Goal: Transaction & Acquisition: Purchase product/service

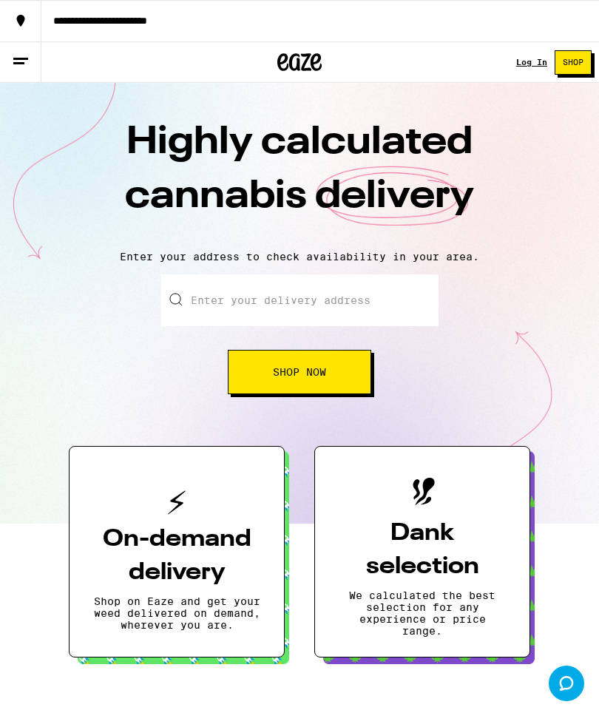
click at [316, 307] on input "Enter your delivery address" at bounding box center [299, 300] width 277 height 52
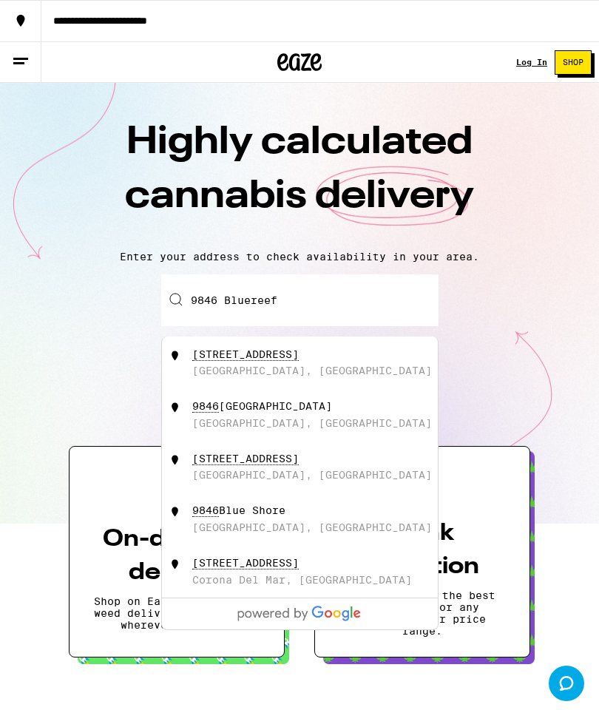
click at [274, 364] on div "[STREET_ADDRESS]" at bounding box center [324, 362] width 264 height 29
type input "[STREET_ADDRESS]"
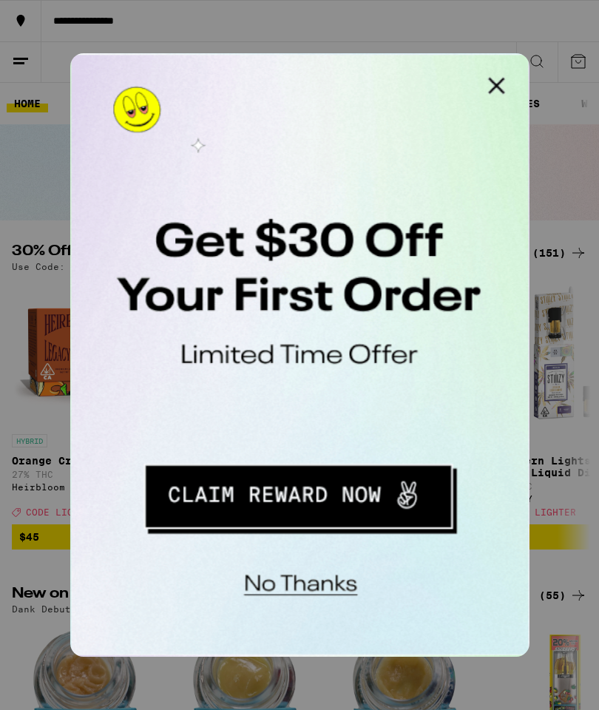
click at [264, 72] on button "Close Modal" at bounding box center [258, 69] width 30 height 30
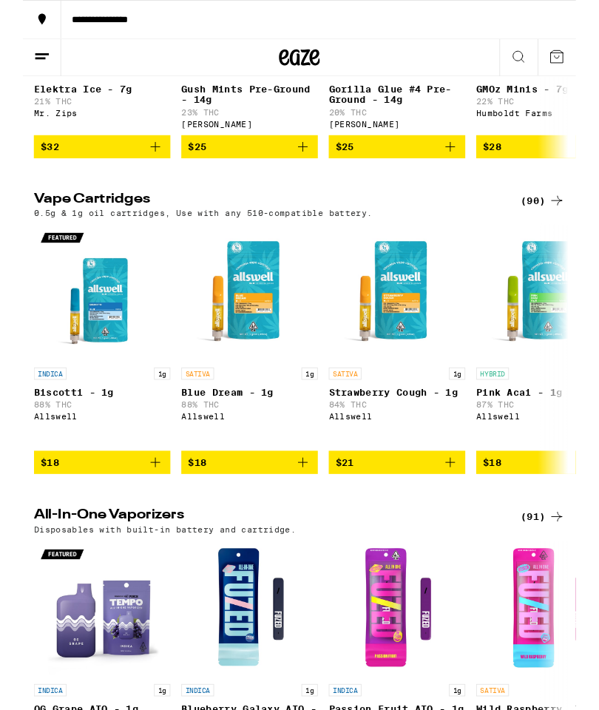
click at [26, 64] on icon at bounding box center [21, 62] width 18 height 18
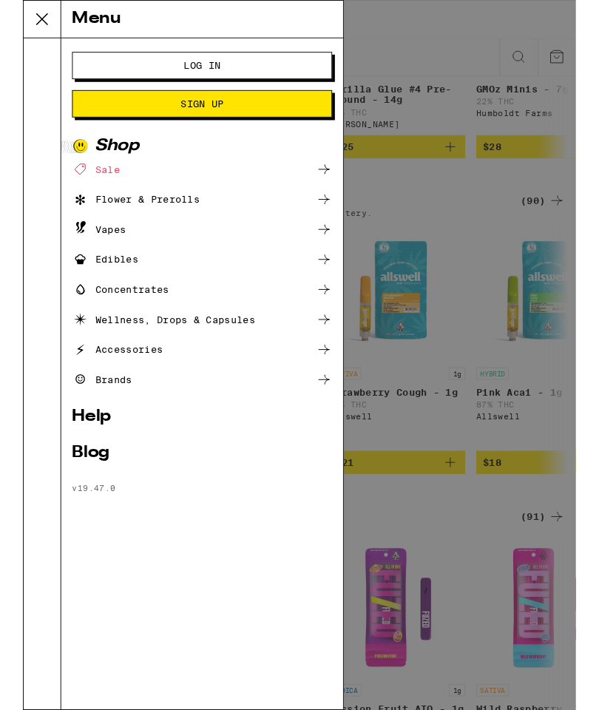
click at [141, 254] on div "Vapes" at bounding box center [194, 249] width 282 height 18
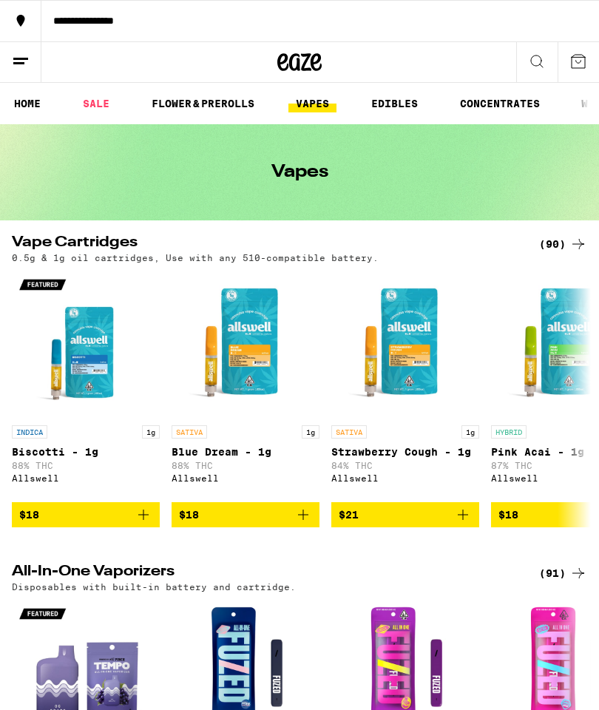
click at [25, 68] on icon at bounding box center [21, 62] width 18 height 18
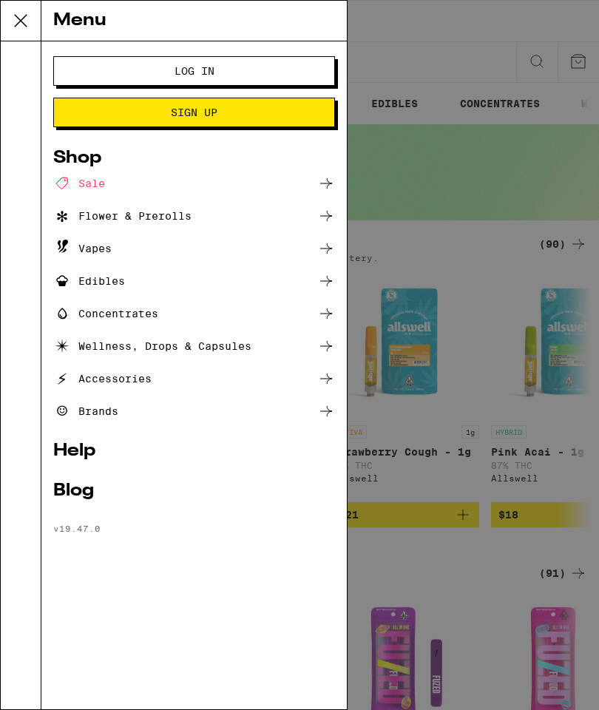
click at [332, 254] on icon at bounding box center [326, 249] width 18 height 18
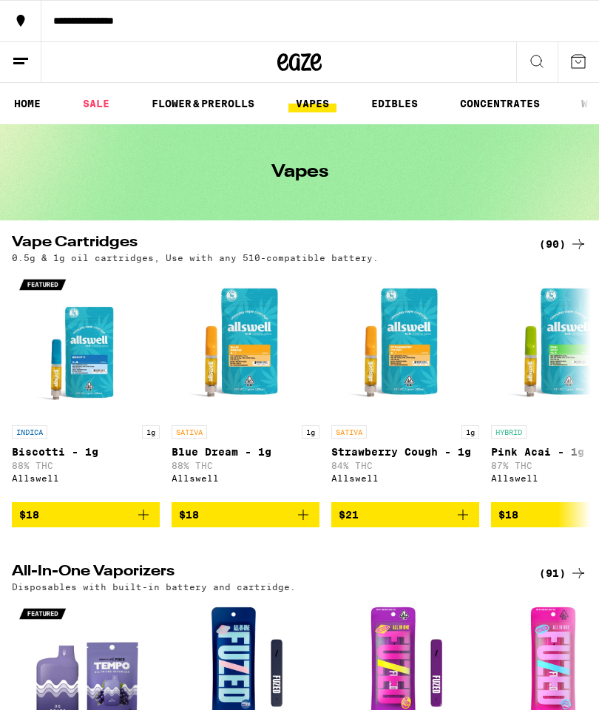
click at [578, 243] on icon at bounding box center [578, 244] width 18 height 18
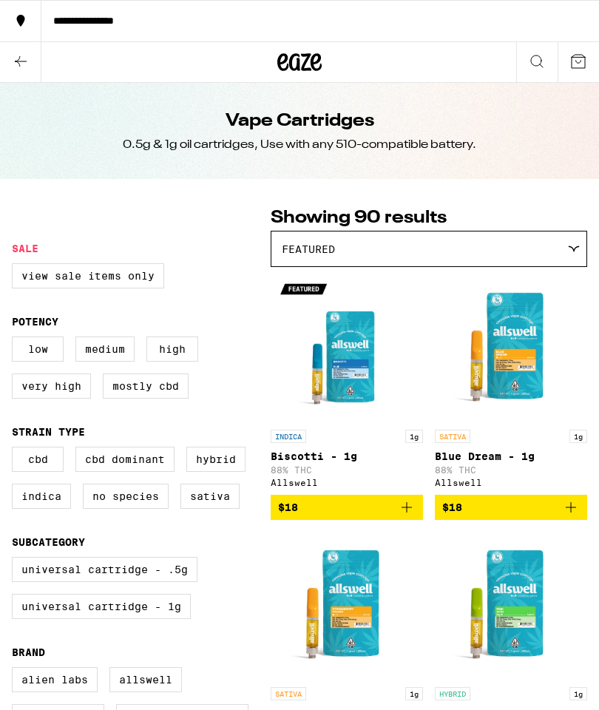
click at [567, 248] on div at bounding box center [573, 249] width 14 height 7
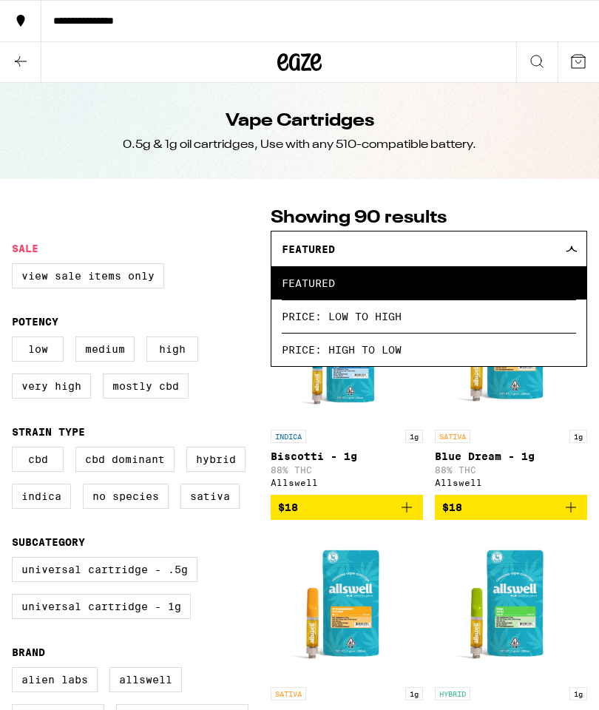
click at [190, 213] on div "Clearfalse filter" at bounding box center [141, 224] width 259 height 37
click at [578, 246] on div "Featured" at bounding box center [428, 248] width 315 height 35
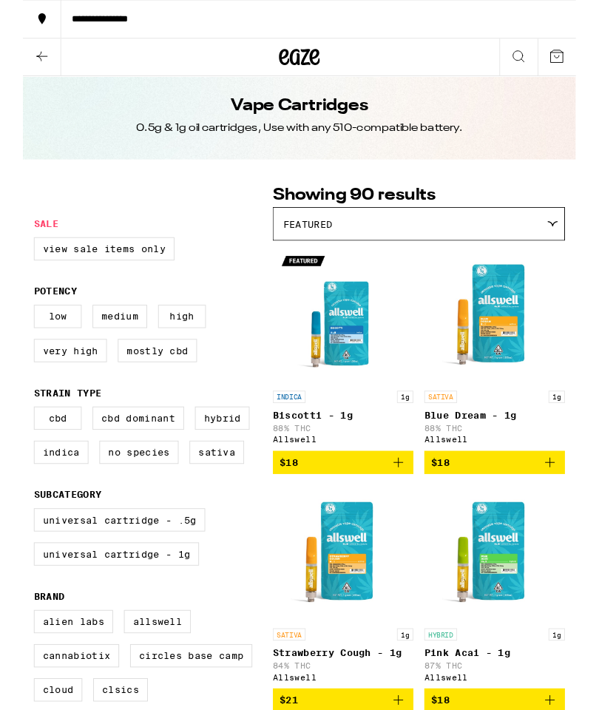
scroll to position [7, 0]
click at [228, 465] on label "Hybrid" at bounding box center [215, 452] width 59 height 25
click at [16, 443] on input "Hybrid" at bounding box center [15, 442] width 1 height 1
checkbox input "true"
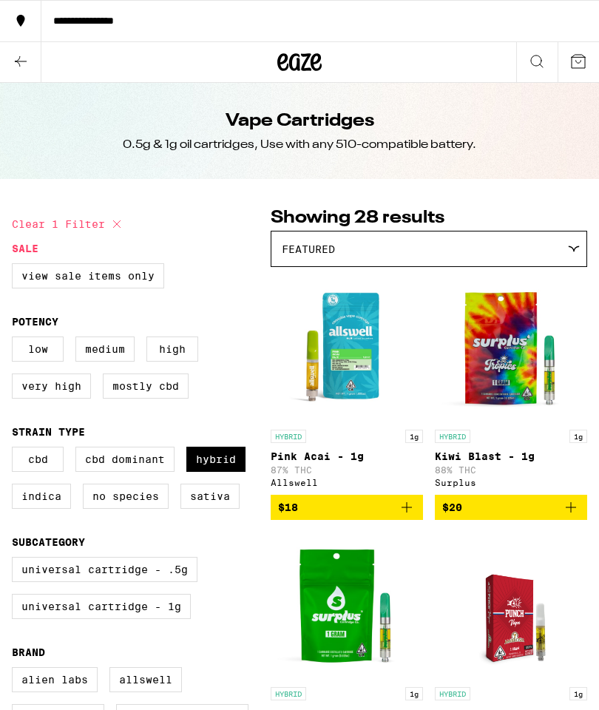
click at [40, 509] on label "Indica" at bounding box center [41, 496] width 59 height 25
click at [16, 450] on input "Indica" at bounding box center [15, 449] width 1 height 1
checkbox input "true"
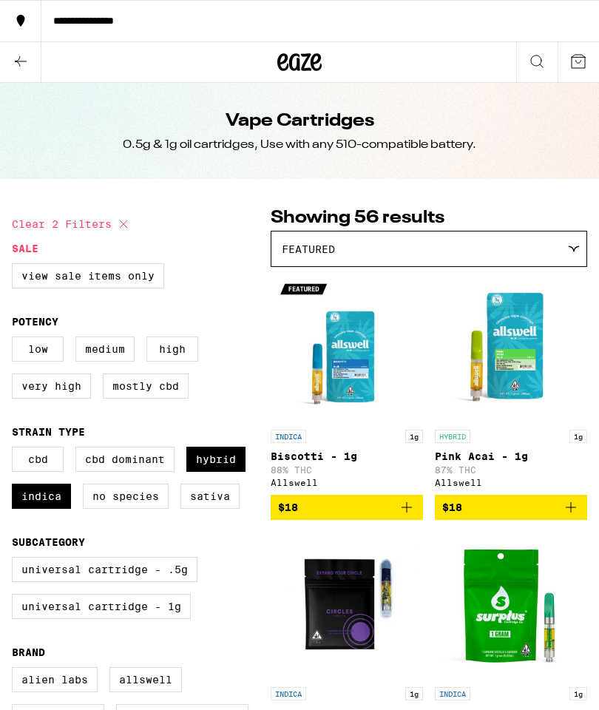
click at [223, 509] on label "Sativa" at bounding box center [209, 496] width 59 height 25
click at [16, 450] on input "Sativa" at bounding box center [15, 449] width 1 height 1
checkbox input "true"
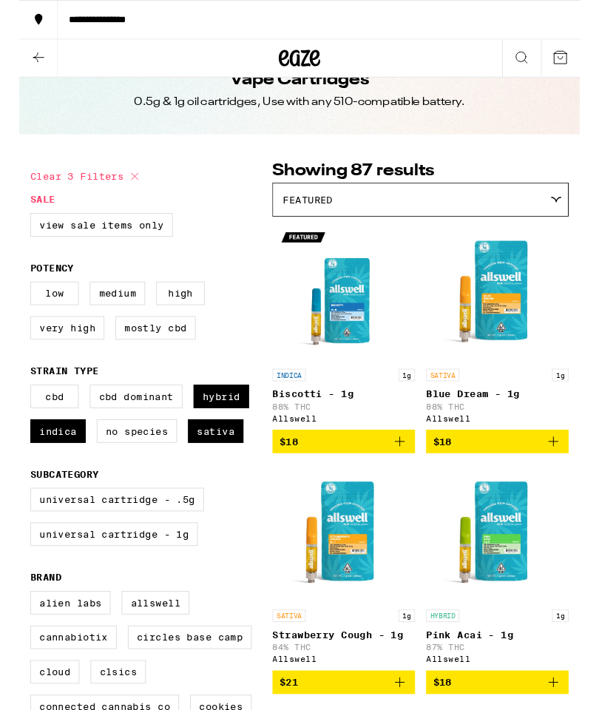
scroll to position [24, 0]
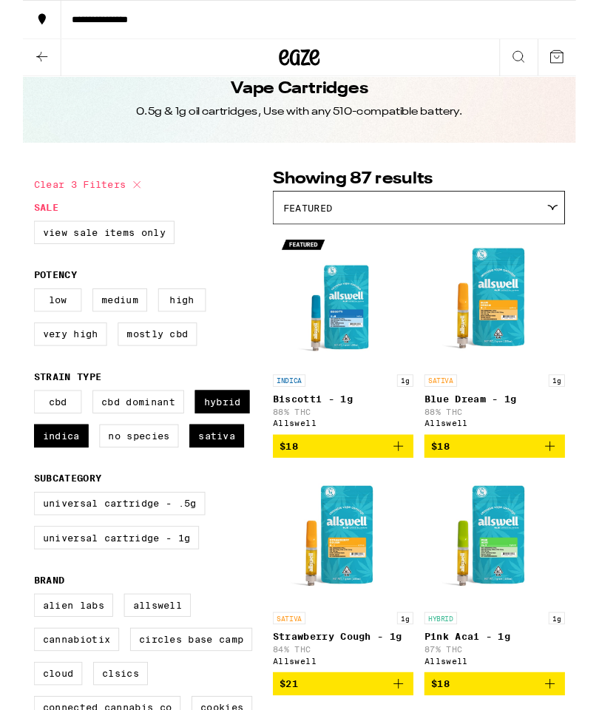
click at [416, 491] on button "$18" at bounding box center [347, 482] width 152 height 25
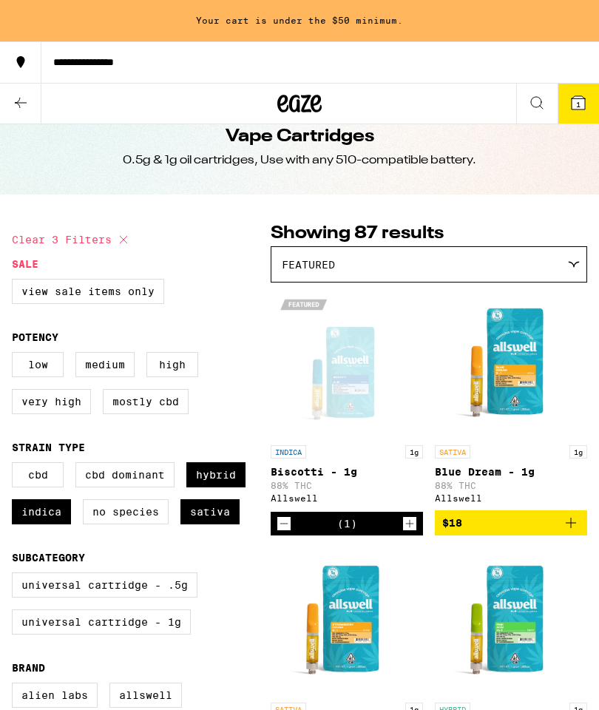
scroll to position [0, 0]
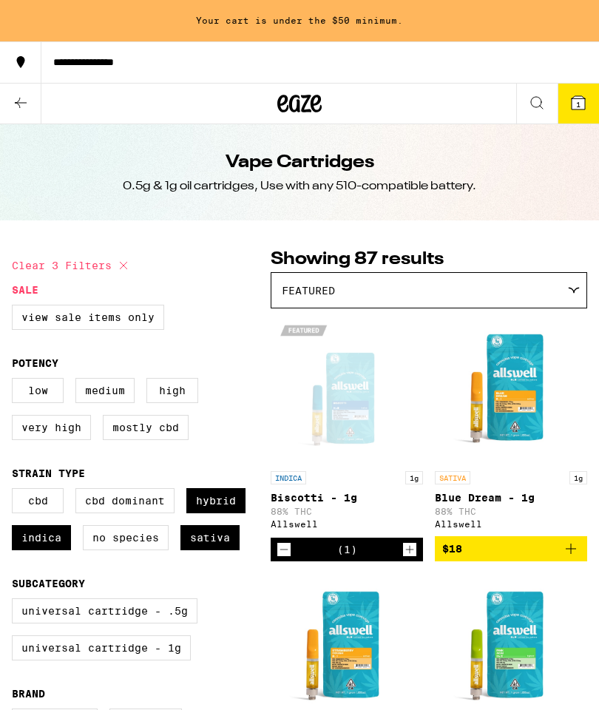
click at [24, 109] on icon at bounding box center [21, 103] width 18 height 18
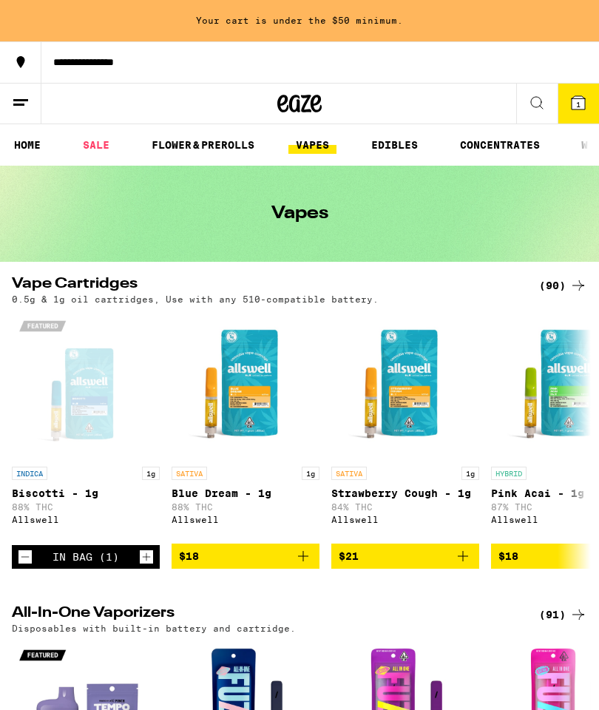
click at [24, 58] on icon at bounding box center [21, 62] width 8 height 12
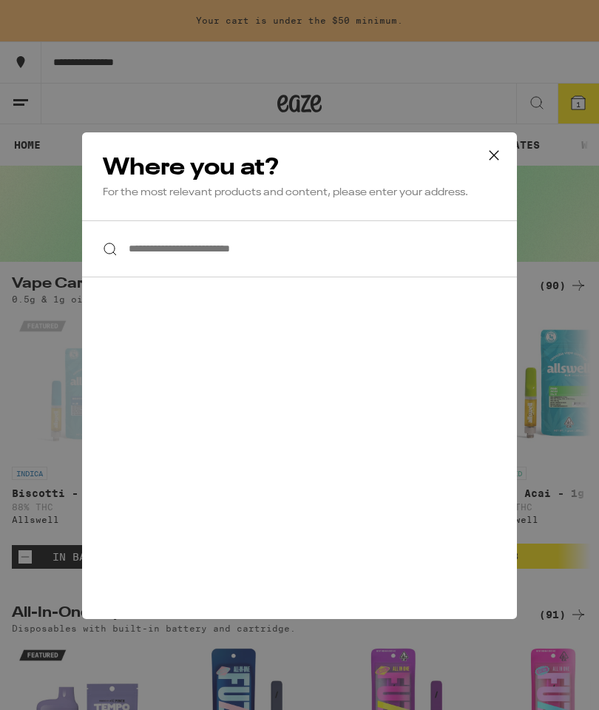
click at [492, 154] on icon at bounding box center [494, 155] width 22 height 22
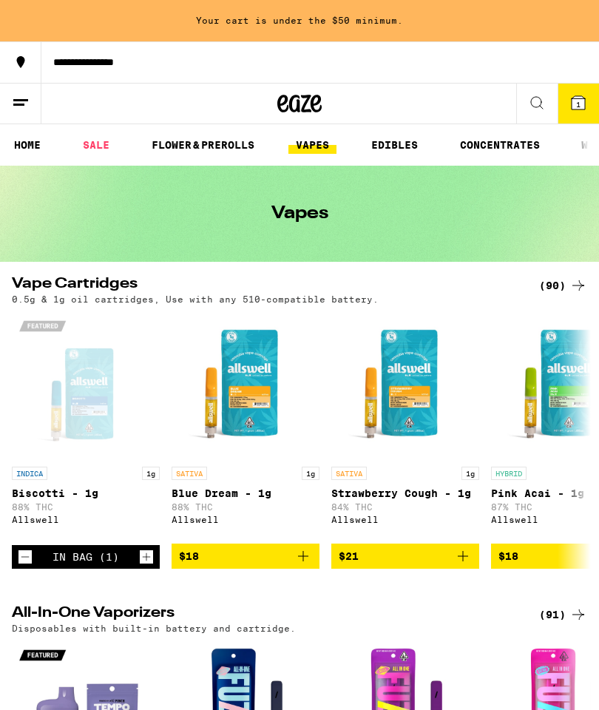
click at [11, 109] on button at bounding box center [20, 104] width 41 height 41
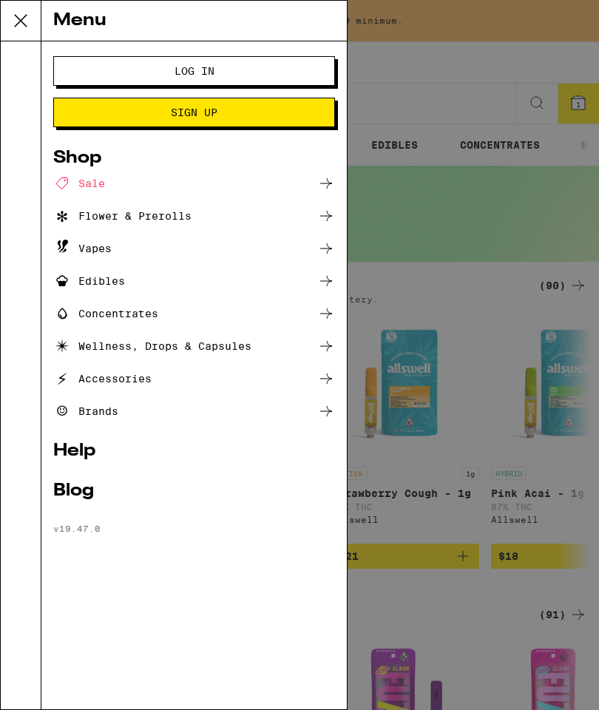
click at [215, 67] on span "Log In" at bounding box center [194, 71] width 162 height 10
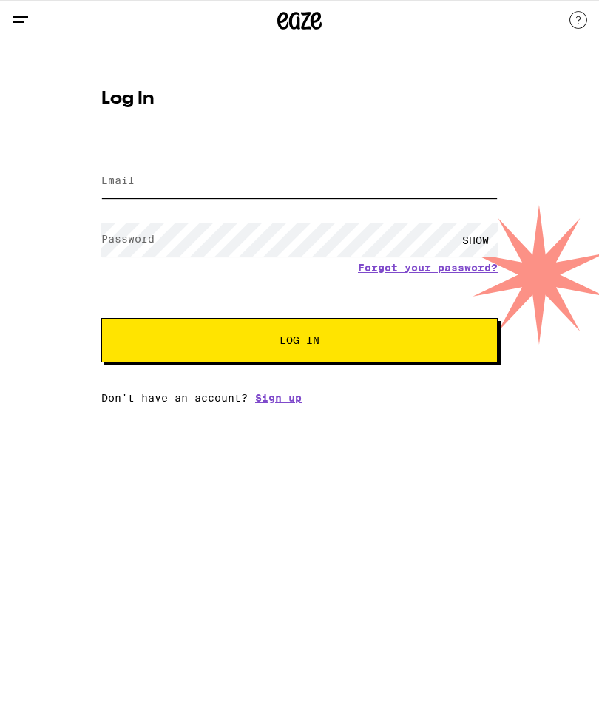
click at [186, 186] on input "Email" at bounding box center [299, 181] width 396 height 33
type input "[EMAIL_ADDRESS][DOMAIN_NAME]"
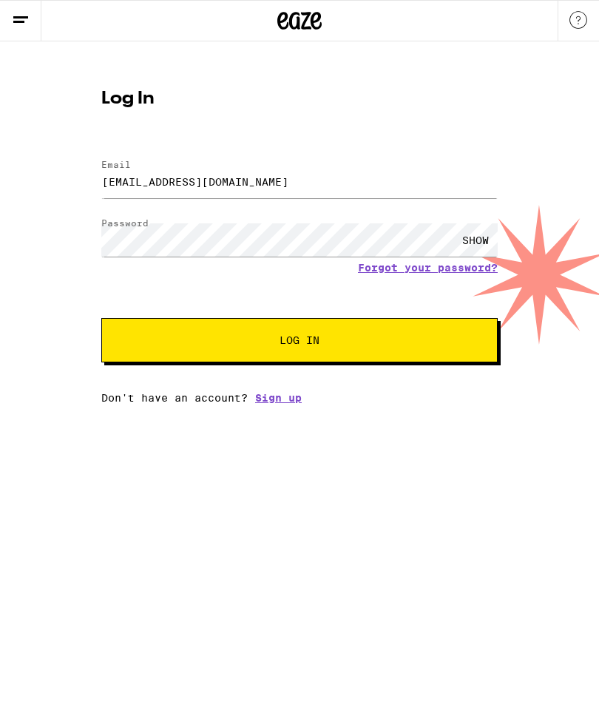
click at [334, 335] on button "Log In" at bounding box center [299, 340] width 396 height 44
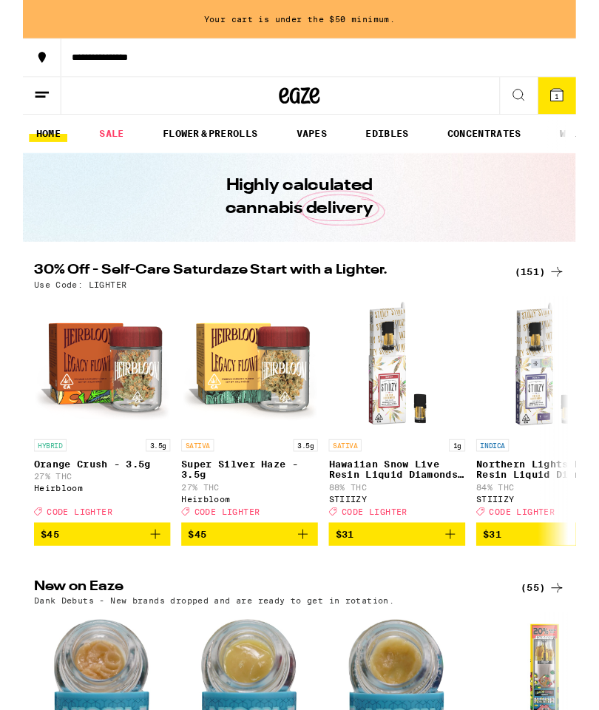
click at [28, 107] on icon at bounding box center [21, 103] width 18 height 18
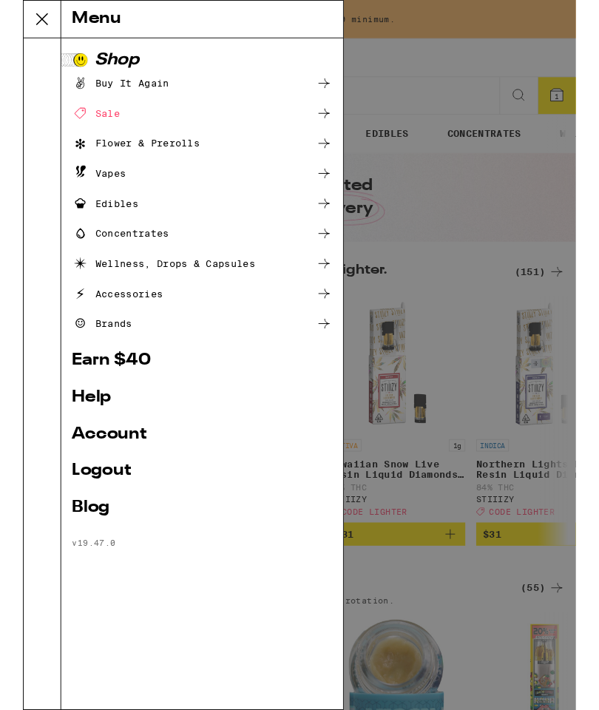
click at [334, 189] on icon at bounding box center [326, 188] width 18 height 18
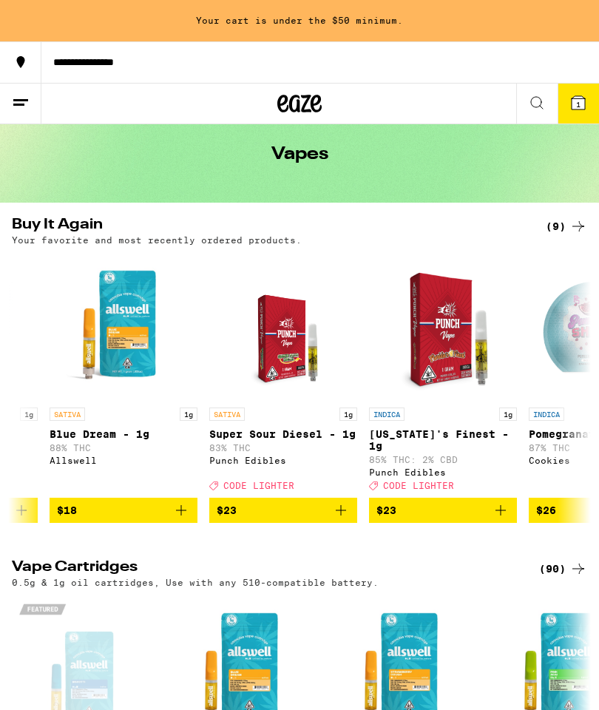
scroll to position [0, 285]
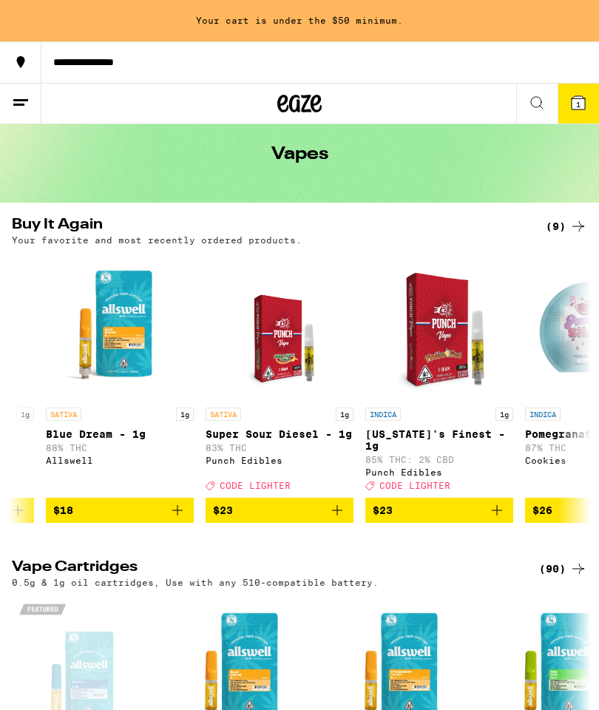
click at [345, 510] on icon "Add to bag" at bounding box center [337, 510] width 18 height 18
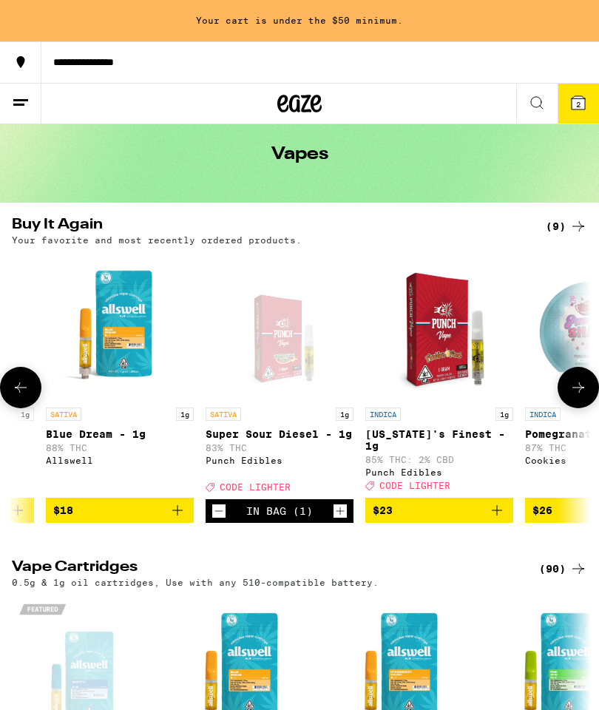
click at [506, 514] on button "$23" at bounding box center [439, 510] width 148 height 25
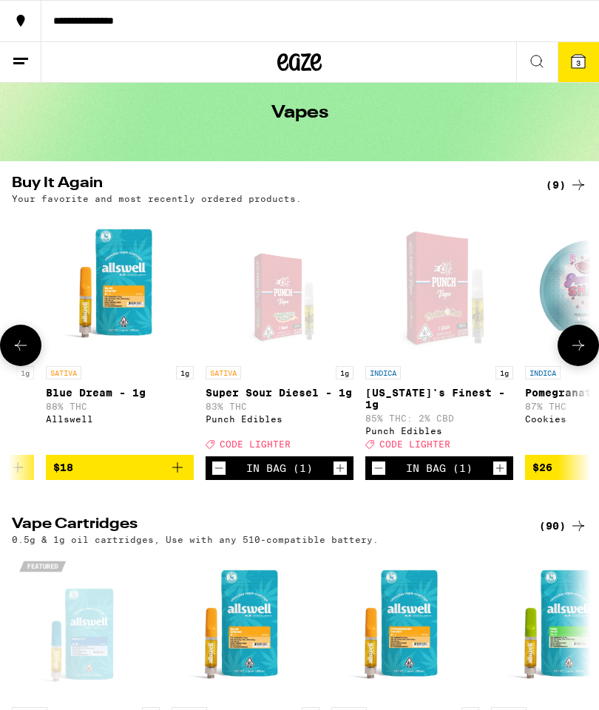
click at [582, 68] on icon at bounding box center [578, 61] width 13 height 13
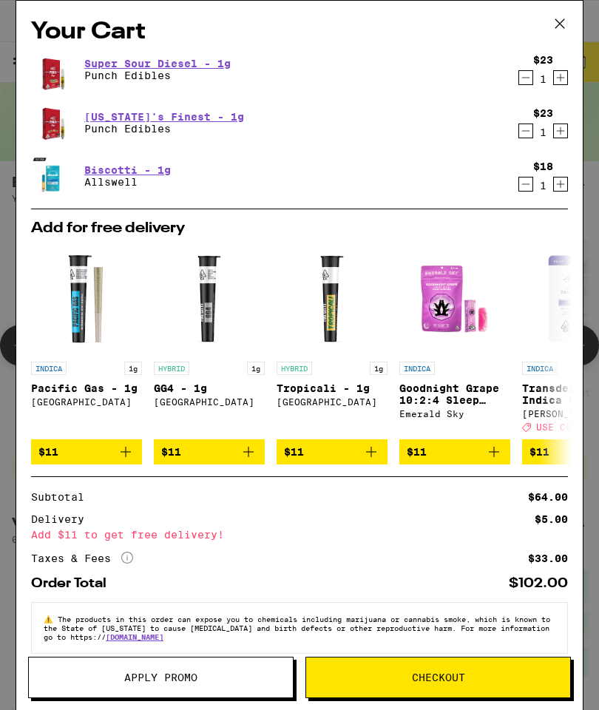
click at [241, 678] on span "Apply Promo" at bounding box center [161, 677] width 264 height 10
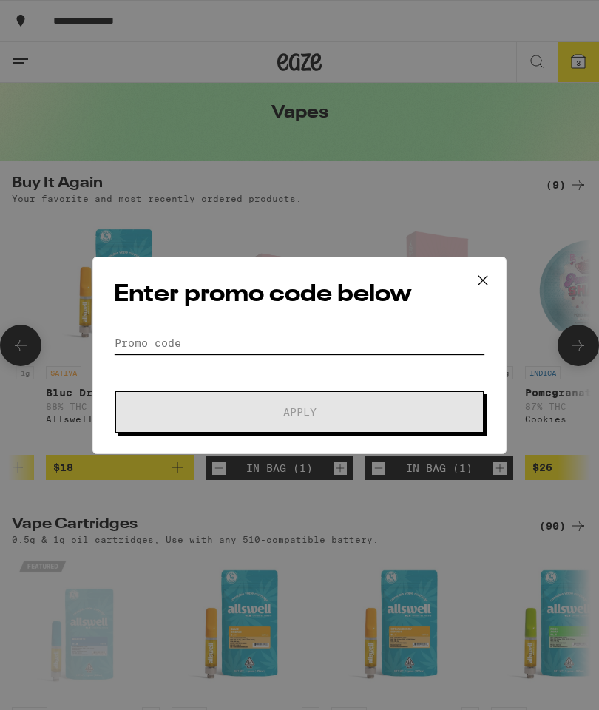
click at [358, 345] on input "Promo Code" at bounding box center [299, 343] width 371 height 22
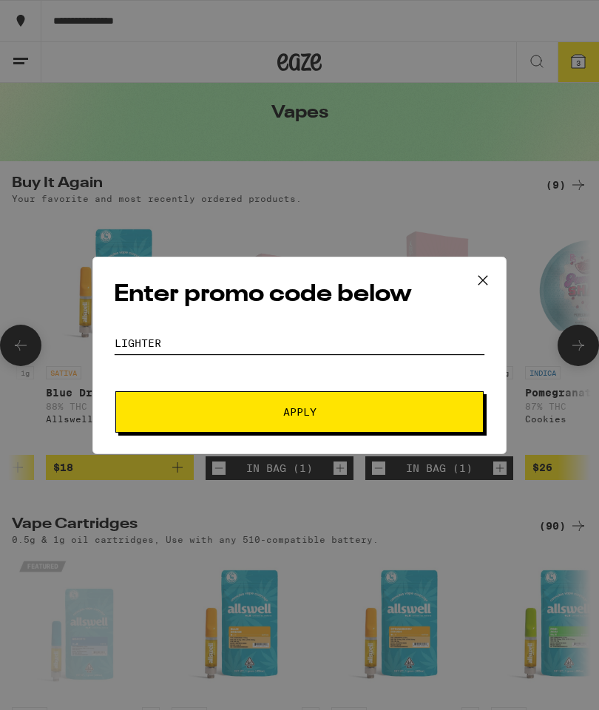
type input "LigHter"
click at [351, 410] on span "Apply" at bounding box center [299, 412] width 266 height 10
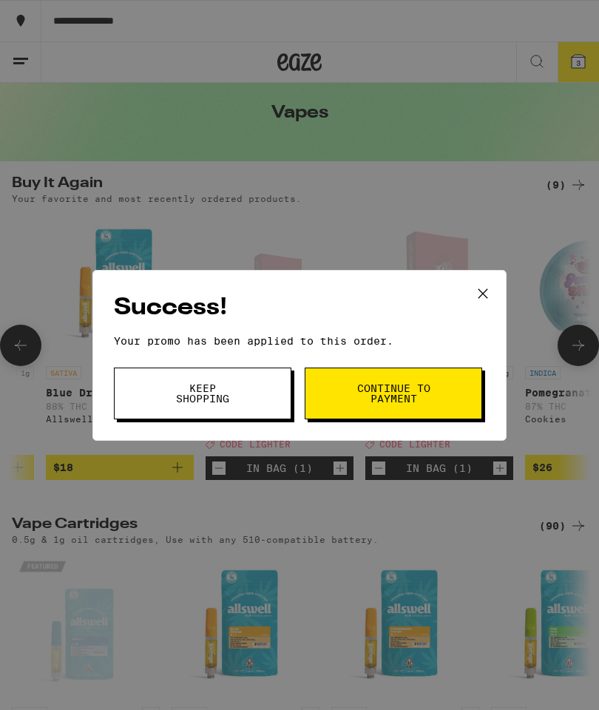
click at [437, 394] on button "Continue to payment" at bounding box center [393, 394] width 177 height 52
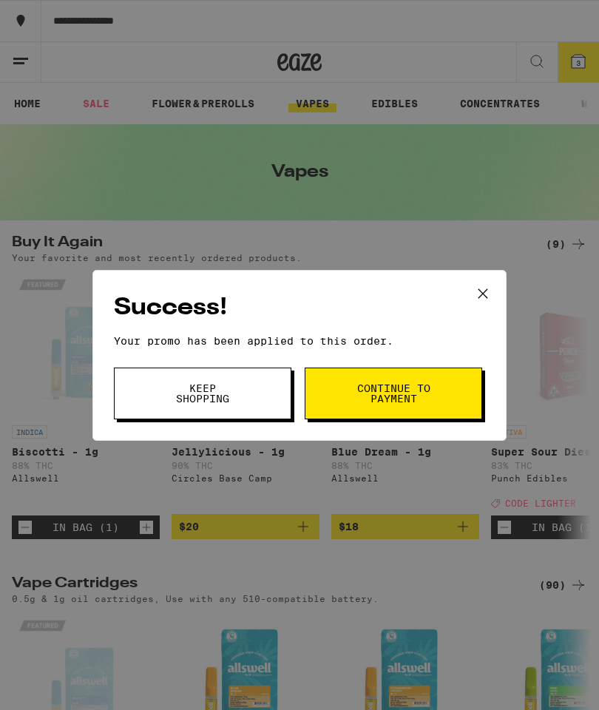
click at [260, 450] on div "Success! Your promo has been applied to this order. Promo Code Keep Shopping Co…" at bounding box center [299, 355] width 599 height 710
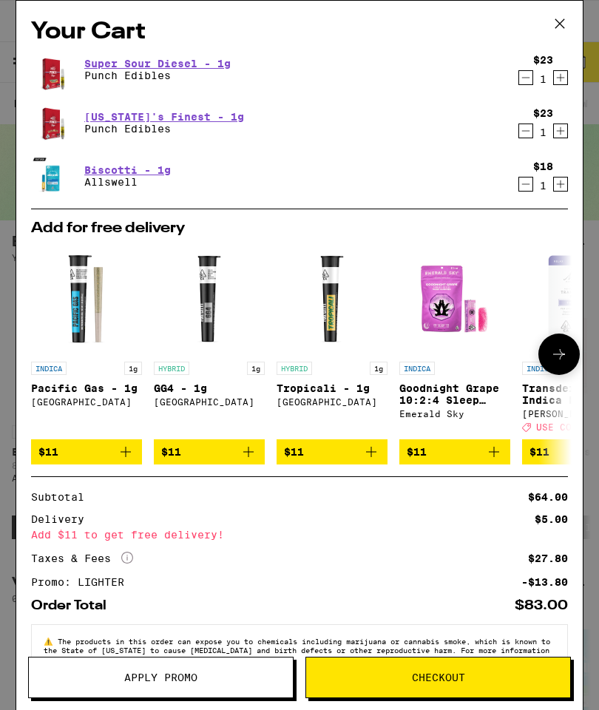
click at [531, 250] on img "Open page for Transdermal THC Indica Patch from Mary's Medicinals" at bounding box center [577, 298] width 111 height 111
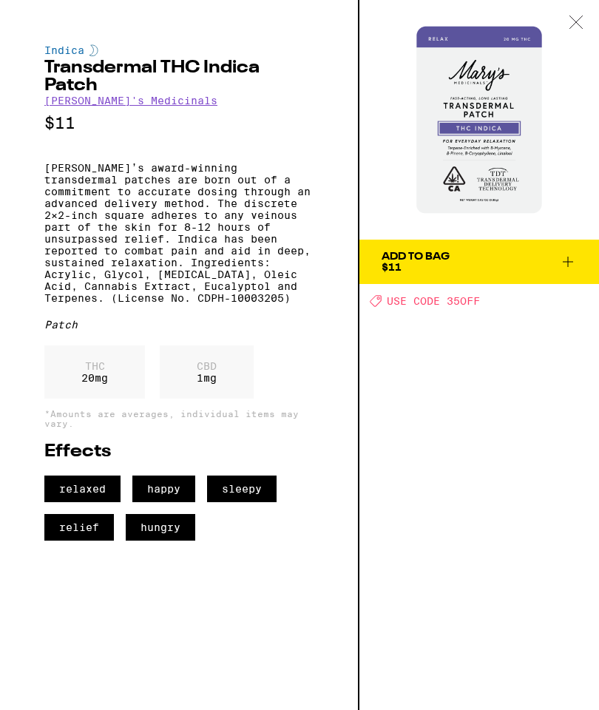
click at [587, 106] on img at bounding box center [479, 120] width 240 height 240
click at [575, 78] on img at bounding box center [479, 120] width 240 height 240
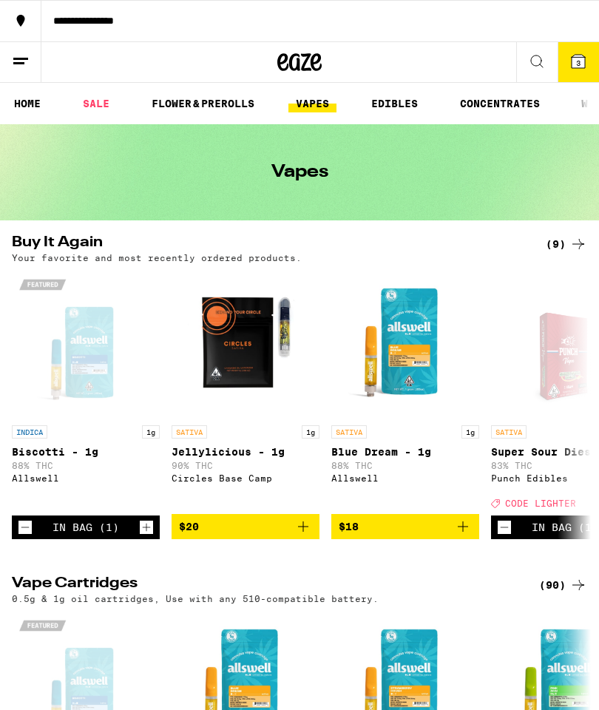
click at [588, 126] on div "Vapes" at bounding box center [299, 172] width 599 height 96
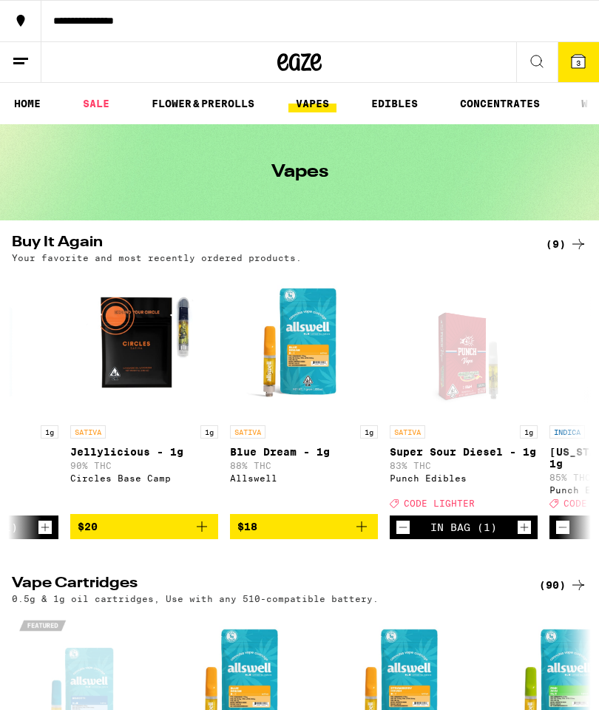
scroll to position [0, 147]
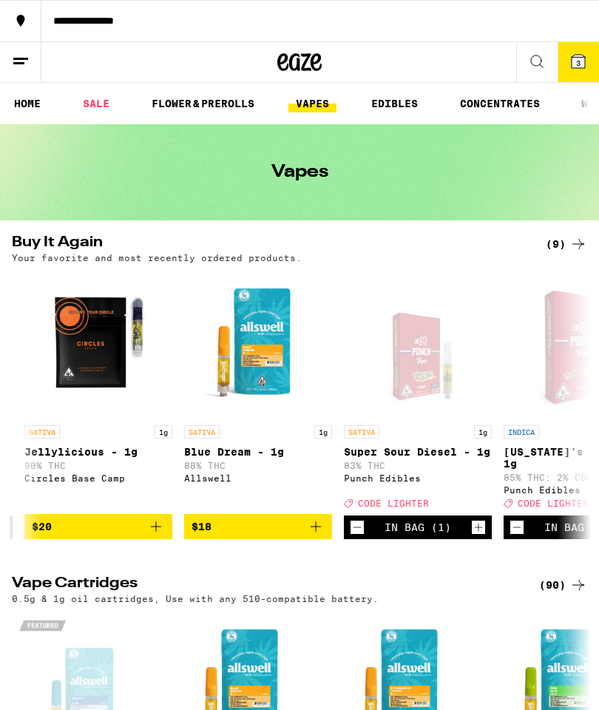
click at [483, 527] on icon "Increment" at bounding box center [478, 527] width 13 height 18
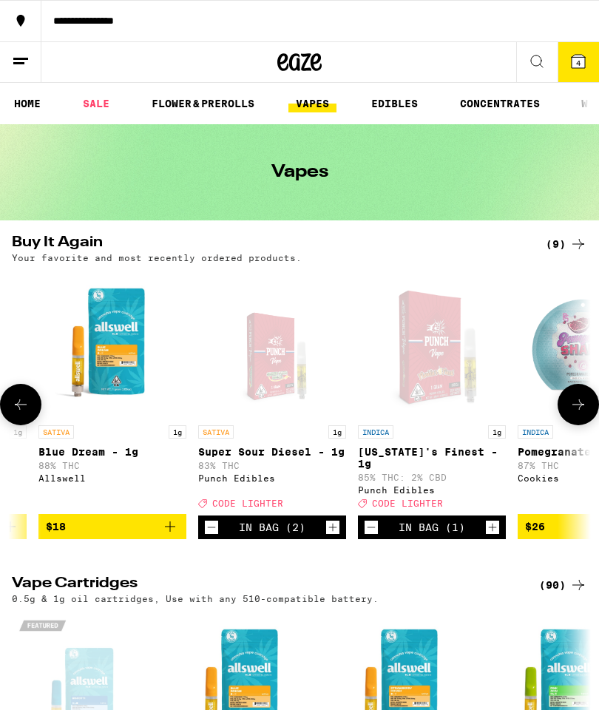
scroll to position [0, 298]
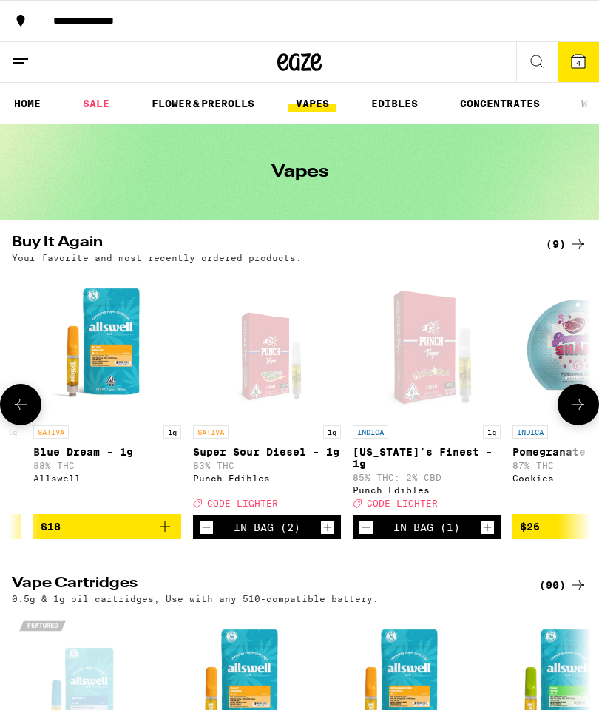
click at [589, 127] on div "Vapes" at bounding box center [299, 172] width 599 height 96
click at [594, 117] on div at bounding box center [583, 103] width 31 height 41
click at [588, 122] on div at bounding box center [583, 103] width 31 height 41
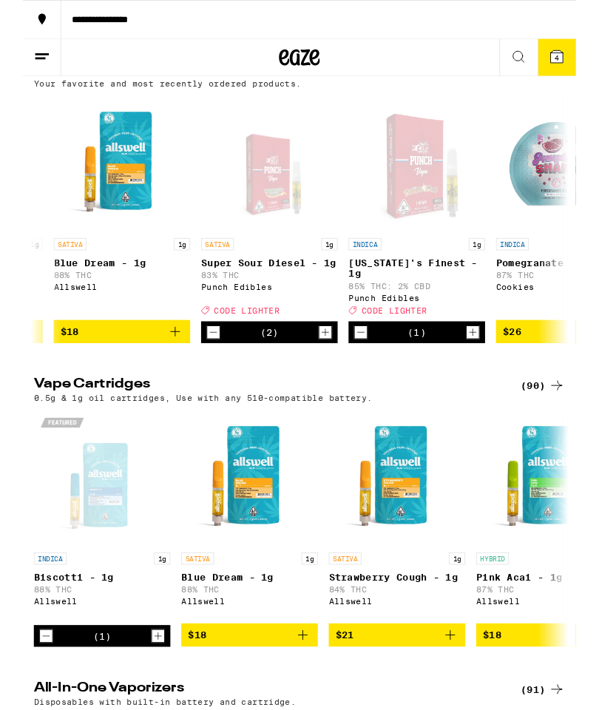
scroll to position [168, 0]
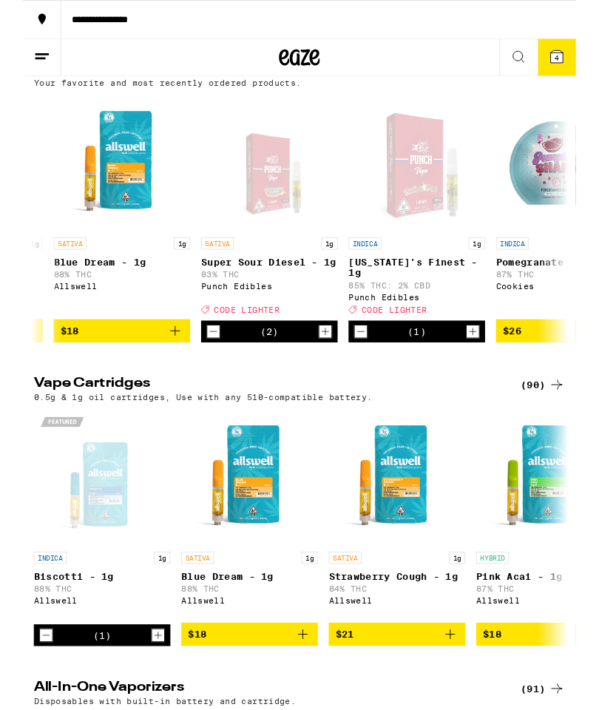
click at [32, 696] on button "Decrement" at bounding box center [25, 688] width 15 height 15
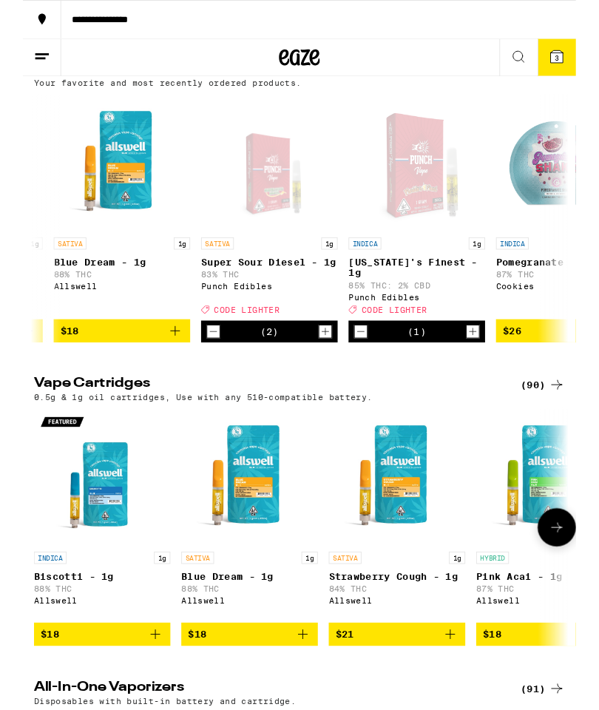
click at [578, 65] on span "3" at bounding box center [578, 62] width 4 height 9
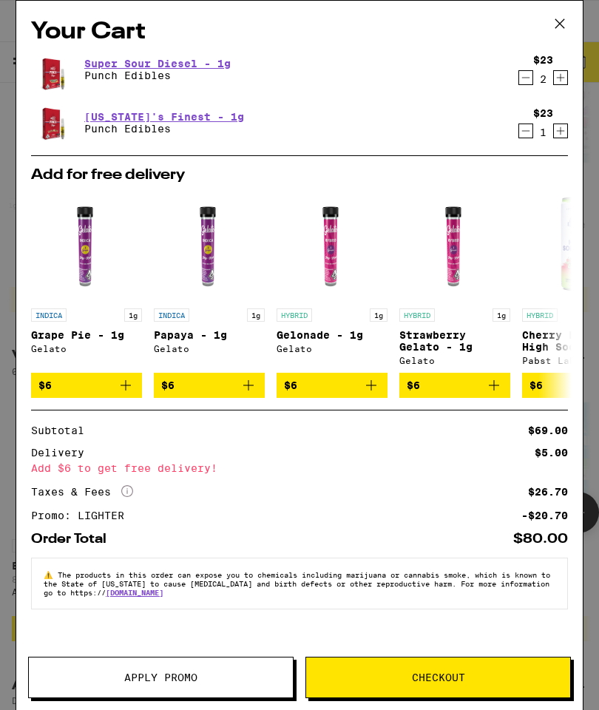
click at [228, 674] on span "Apply Promo" at bounding box center [161, 677] width 264 height 10
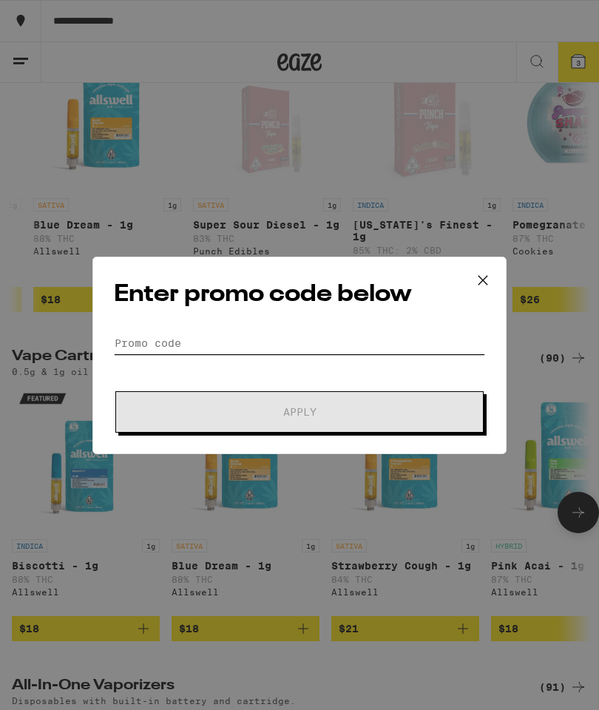
click at [280, 345] on input "Promo Code" at bounding box center [299, 343] width 371 height 22
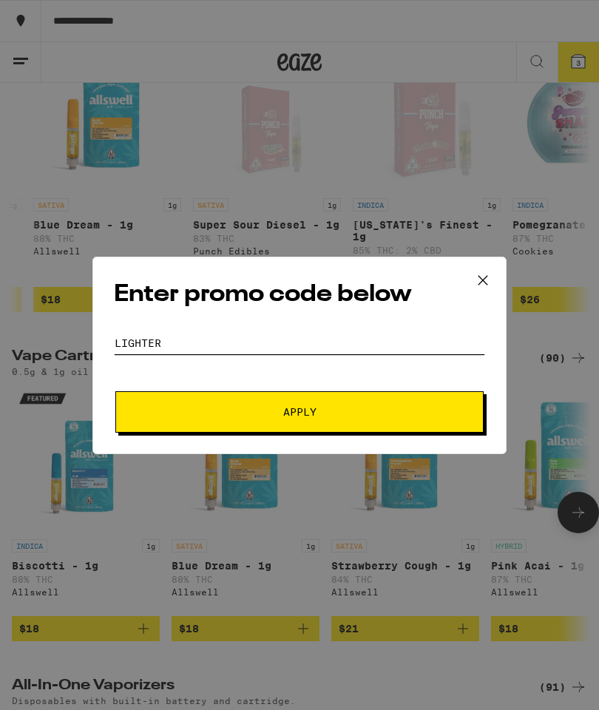
type input "Lighter"
click at [334, 407] on button "Apply" at bounding box center [299, 411] width 368 height 41
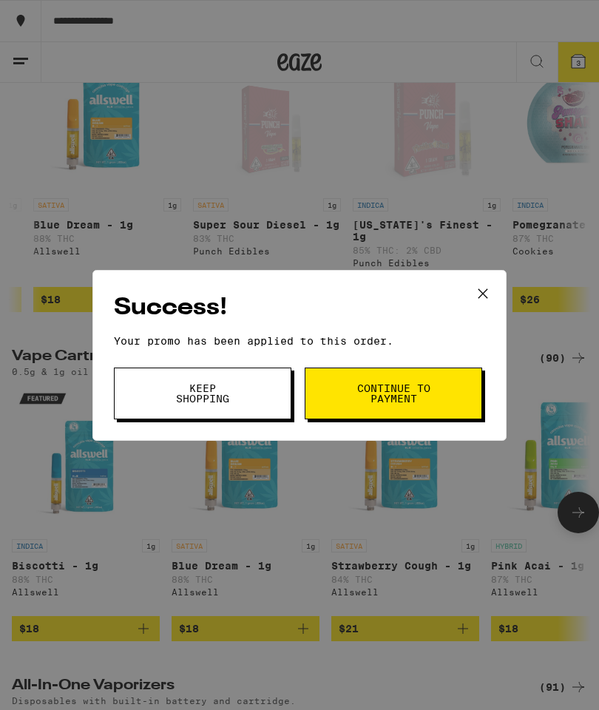
click at [445, 402] on button "Continue to payment" at bounding box center [393, 394] width 177 height 52
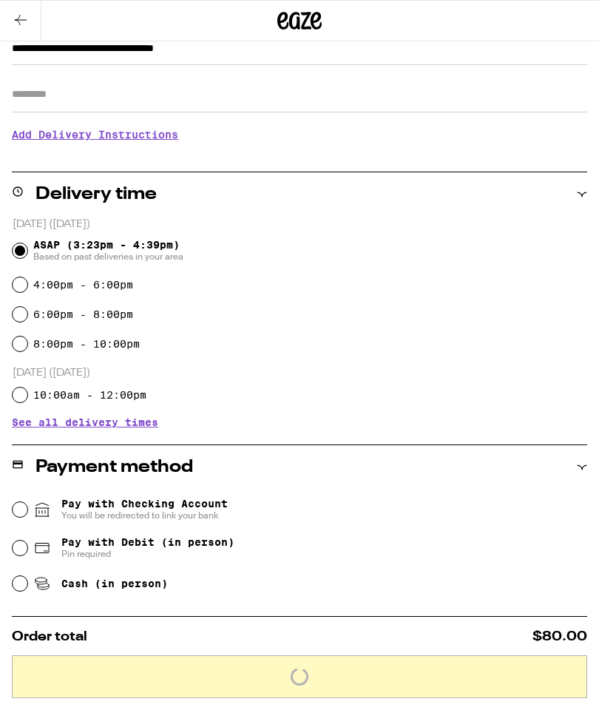
scroll to position [16, 0]
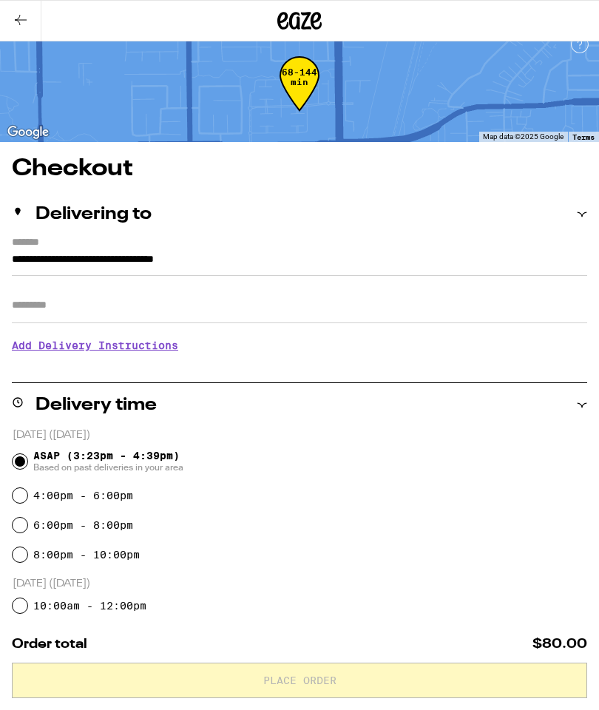
click at [26, 34] on button at bounding box center [20, 21] width 41 height 41
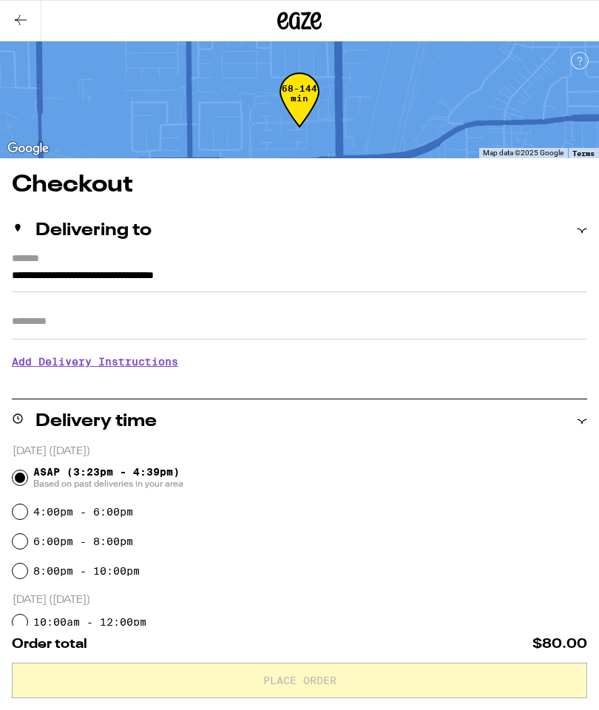
click at [28, 37] on button at bounding box center [20, 21] width 41 height 41
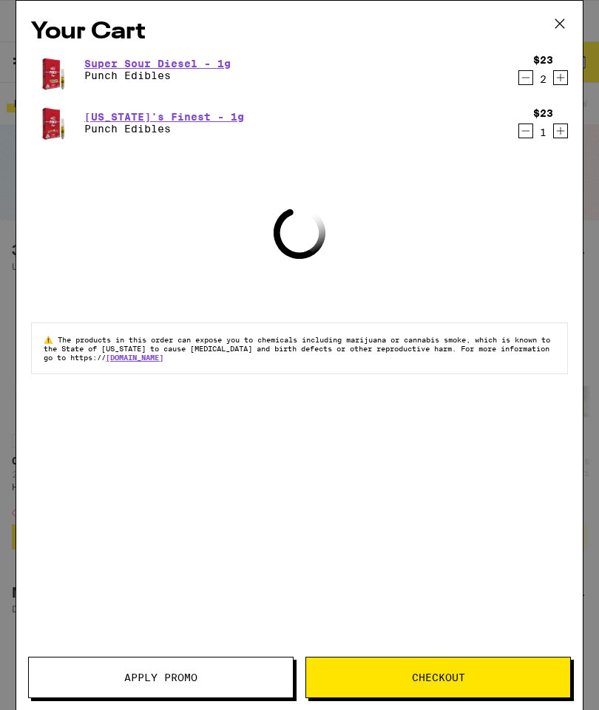
click at [529, 158] on div "Your Cart Super Sour Diesel - 1g Punch Edibles $23 2 [US_STATE]'s Finest - 1g P…" at bounding box center [299, 333] width 566 height 665
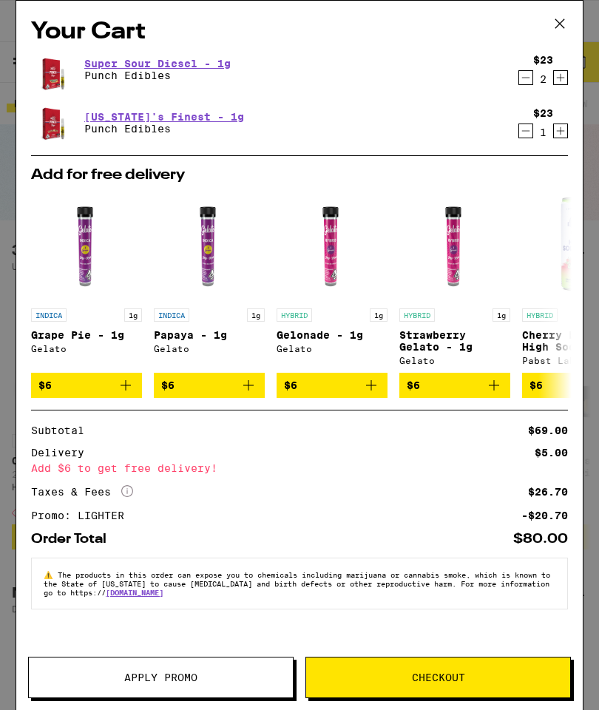
click at [530, 157] on div "Add for free delivery INDICA 1g Grape Pie - 1g Gelato $6 INDICA 1g Papaya - 1g …" at bounding box center [299, 282] width 537 height 254
click at [527, 107] on div "$23 1" at bounding box center [539, 122] width 55 height 31
click at [527, 101] on div "Super Sour Diesel - 1g Punch Edibles $23 2 [US_STATE]'s Finest - 1g Punch Edibl…" at bounding box center [299, 102] width 537 height 106
click at [574, 47] on button at bounding box center [560, 24] width 46 height 47
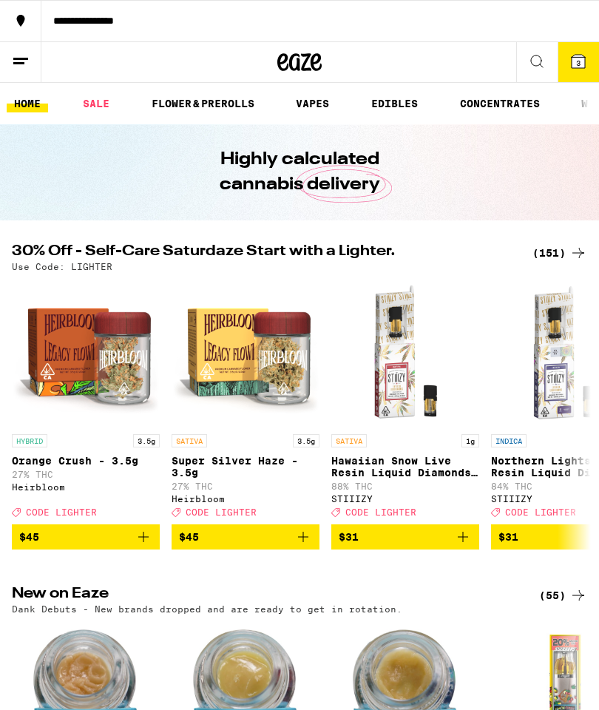
click at [586, 82] on button "3" at bounding box center [578, 62] width 41 height 40
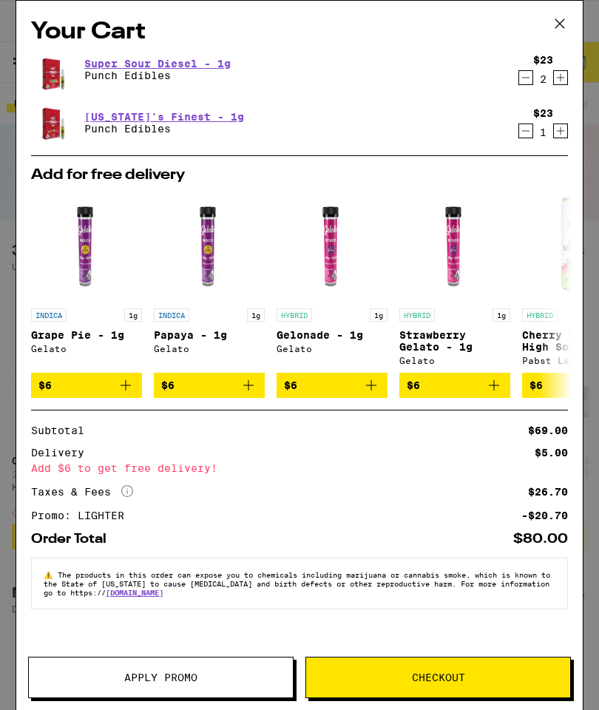
click at [530, 107] on div "$23 1" at bounding box center [539, 122] width 55 height 31
click at [525, 140] on icon "Decrement" at bounding box center [525, 131] width 13 height 18
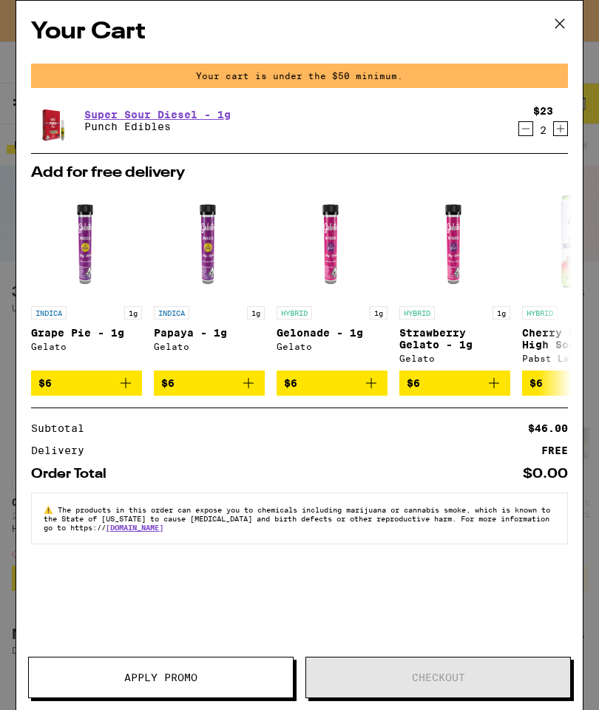
click at [532, 150] on div "Super Sour Diesel - 1g Punch Edibles $23 2" at bounding box center [299, 126] width 537 height 53
click at [532, 153] on div "Super Sour Diesel - 1g Punch Edibles $23 2" at bounding box center [299, 126] width 537 height 53
click at [529, 156] on div "Add for free delivery INDICA 1g Grape Pie - 1g Gelato $6 INDICA 1g Papaya - 1g …" at bounding box center [299, 280] width 537 height 254
click at [529, 155] on div "Add for free delivery INDICA 1g Grape Pie - 1g Gelato $6 INDICA 1g Papaya - 1g …" at bounding box center [299, 280] width 537 height 254
click at [532, 157] on div "Add for free delivery INDICA 1g Grape Pie - 1g Gelato $6 INDICA 1g Papaya - 1g …" at bounding box center [299, 280] width 537 height 254
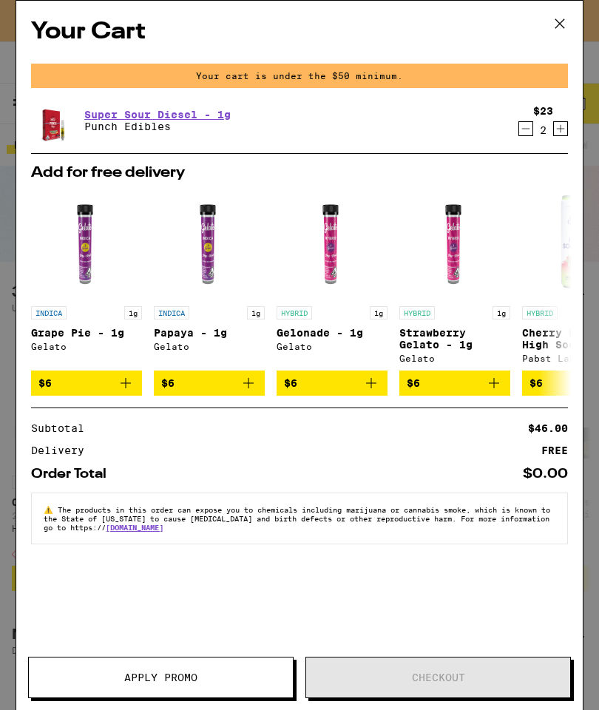
click at [532, 156] on div "Add for free delivery INDICA 1g Grape Pie - 1g Gelato $6 INDICA 1g Papaya - 1g …" at bounding box center [299, 280] width 537 height 254
click at [530, 159] on div "Add for free delivery INDICA 1g Grape Pie - 1g Gelato $6 INDICA 1g Papaya - 1g …" at bounding box center [299, 280] width 537 height 254
click at [528, 155] on div "Add for free delivery INDICA 1g Grape Pie - 1g Gelato $6 INDICA 1g Papaya - 1g …" at bounding box center [299, 280] width 537 height 254
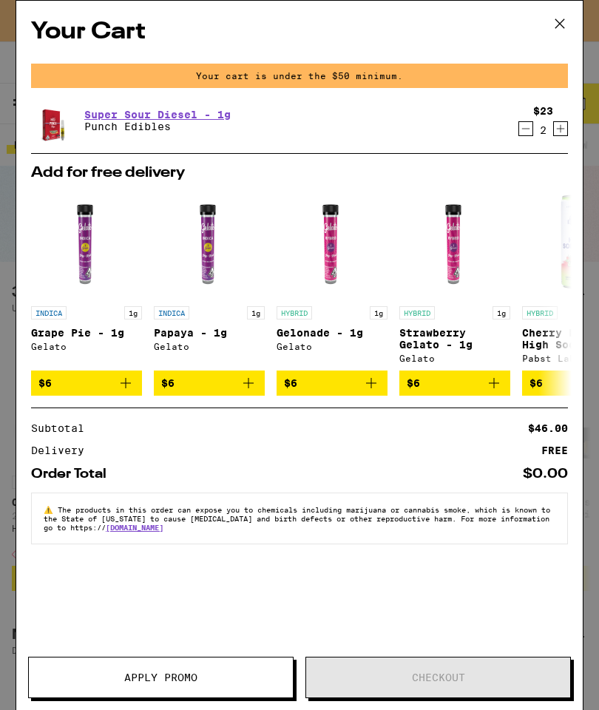
click at [528, 151] on div "Super Sour Diesel - 1g Punch Edibles $23 2" at bounding box center [299, 126] width 537 height 53
click at [532, 159] on div "Add for free delivery INDICA 1g Grape Pie - 1g Gelato $6 INDICA 1g Papaya - 1g …" at bounding box center [299, 280] width 537 height 254
click at [531, 158] on div "Add for free delivery INDICA 1g Grape Pie - 1g Gelato $6 INDICA 1g Papaya - 1g …" at bounding box center [299, 280] width 537 height 254
click at [532, 163] on div "Add for free delivery INDICA 1g Grape Pie - 1g Gelato $6 INDICA 1g Papaya - 1g …" at bounding box center [299, 280] width 537 height 254
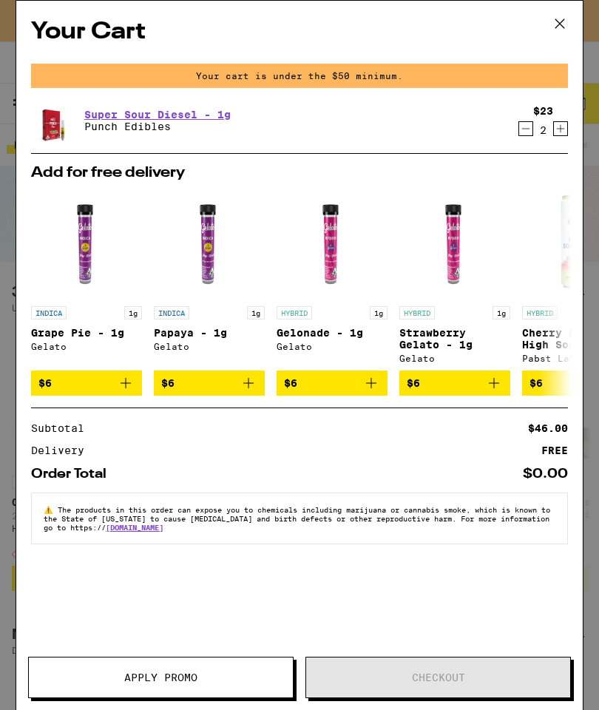
click at [532, 163] on div "Add for free delivery INDICA 1g Grape Pie - 1g Gelato $6 INDICA 1g Papaya - 1g …" at bounding box center [299, 280] width 537 height 254
click at [541, 148] on div "Super Sour Diesel - 1g Punch Edibles $23 2" at bounding box center [299, 126] width 537 height 53
click at [534, 155] on div "Add for free delivery INDICA 1g Grape Pie - 1g Gelato $6 INDICA 1g Papaya - 1g …" at bounding box center [299, 280] width 537 height 254
click at [565, 47] on button at bounding box center [560, 24] width 46 height 47
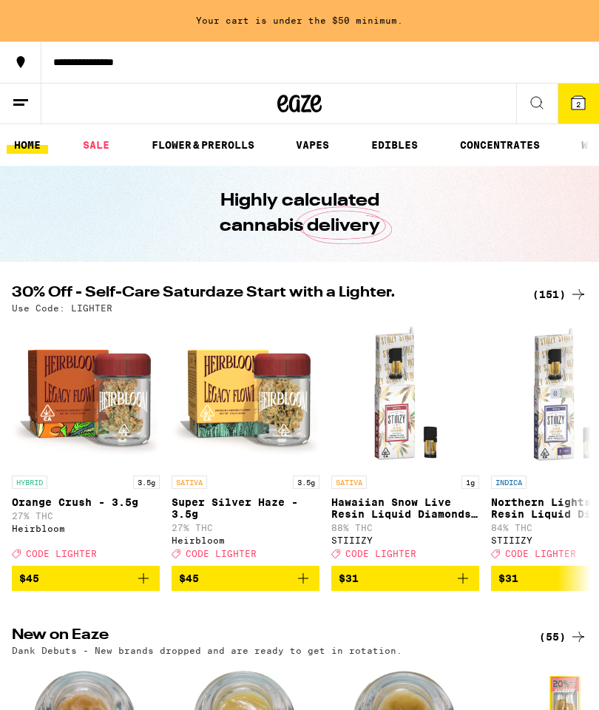
click at [581, 122] on button "2" at bounding box center [578, 104] width 41 height 40
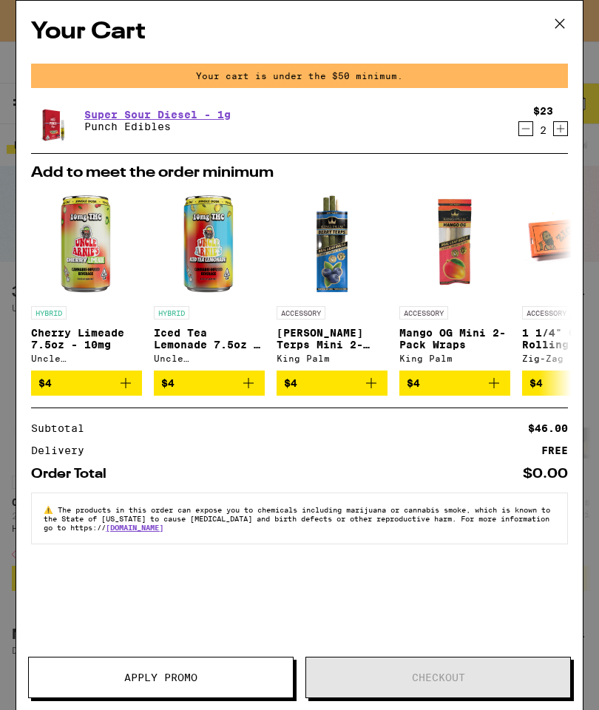
click at [535, 148] on div "Super Sour Diesel - 1g Punch Edibles $23 2" at bounding box center [299, 126] width 537 height 53
click at [529, 154] on div "Add to meet the order minimum HYBRID Cherry Limeade 7.5oz - 10mg Uncle [PERSON_…" at bounding box center [299, 280] width 537 height 254
click at [527, 154] on div "Add to meet the order minimum HYBRID Cherry Limeade 7.5oz - 10mg Uncle [PERSON_…" at bounding box center [299, 280] width 537 height 254
click at [522, 152] on div "Super Sour Diesel - 1g Punch Edibles $23 2" at bounding box center [299, 126] width 537 height 53
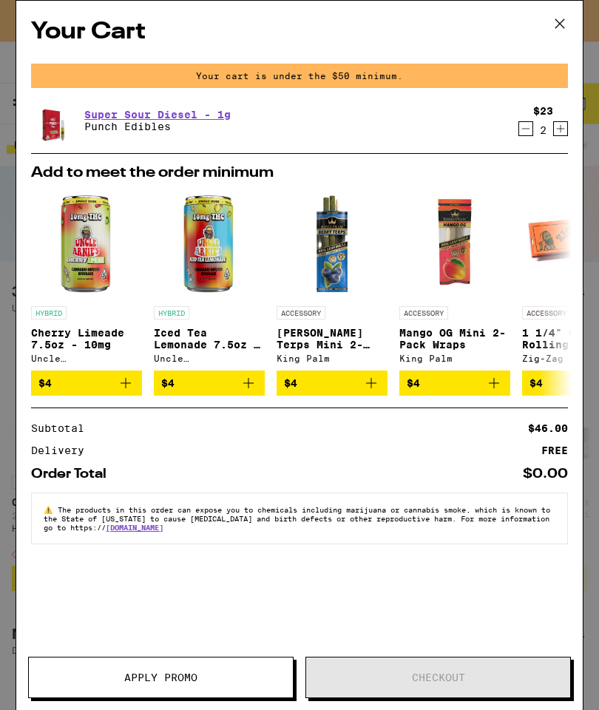
click at [522, 152] on div "Super Sour Diesel - 1g Punch Edibles $23 2" at bounding box center [299, 126] width 537 height 53
click at [575, 44] on button at bounding box center [560, 24] width 46 height 47
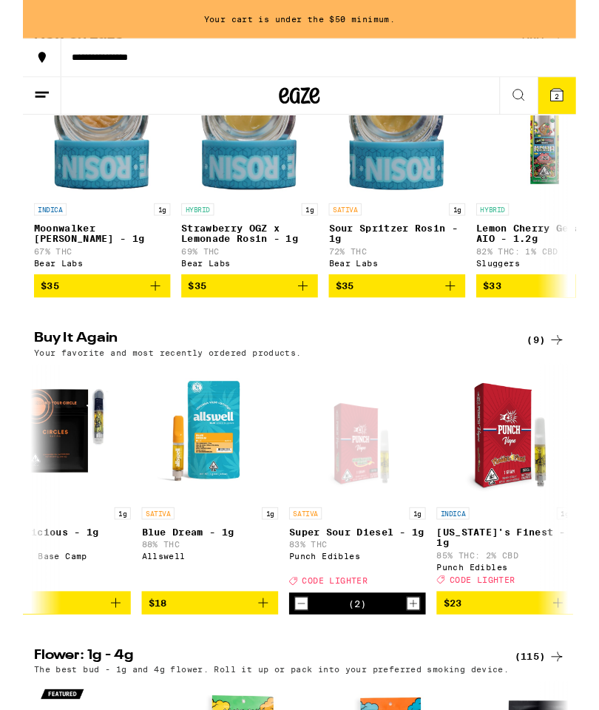
scroll to position [0, 206]
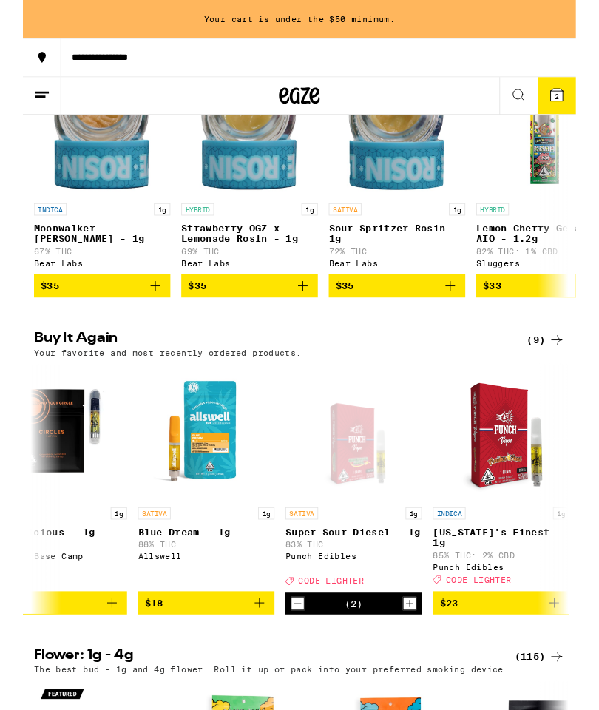
click at [298, 663] on icon "Decrement" at bounding box center [297, 654] width 13 height 18
click at [299, 654] on icon "Decrement" at bounding box center [298, 654] width 8 height 0
